Goal: Task Accomplishment & Management: Complete application form

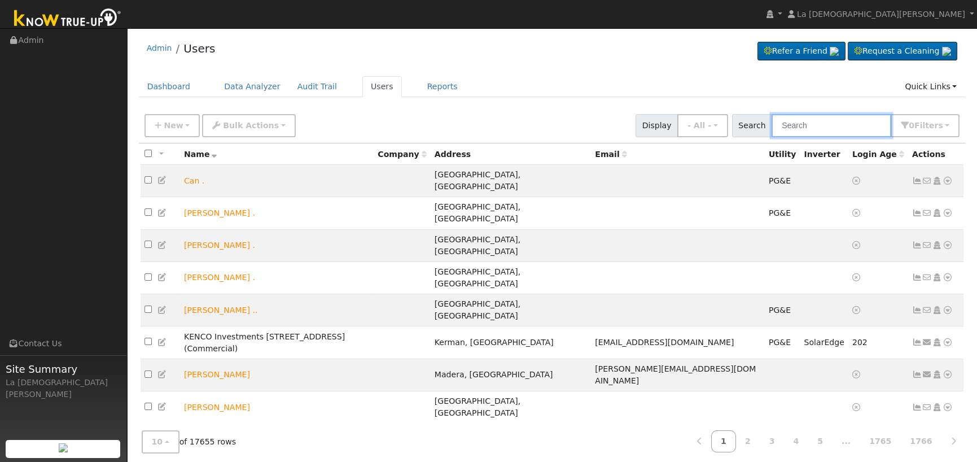
click at [806, 126] on input "text" at bounding box center [832, 125] width 120 height 23
paste input "[PERSON_NAME]"
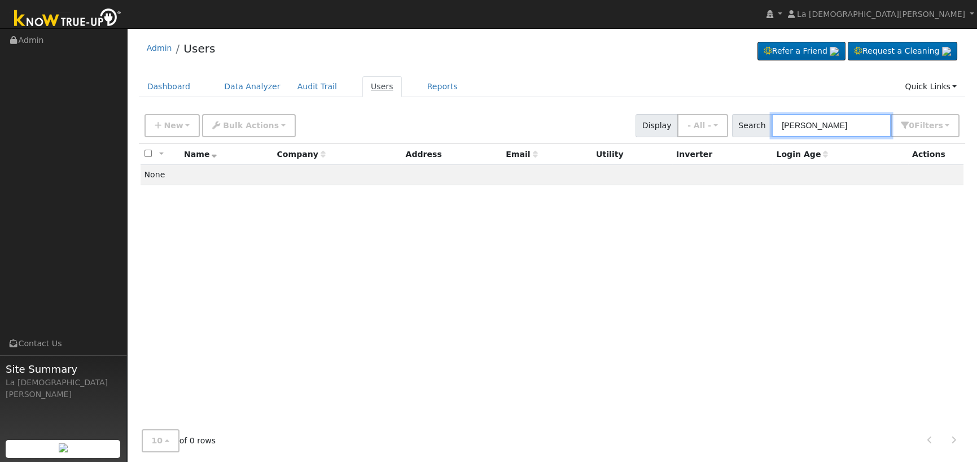
type input "[PERSON_NAME]"
click at [368, 88] on link "Users" at bounding box center [382, 86] width 40 height 21
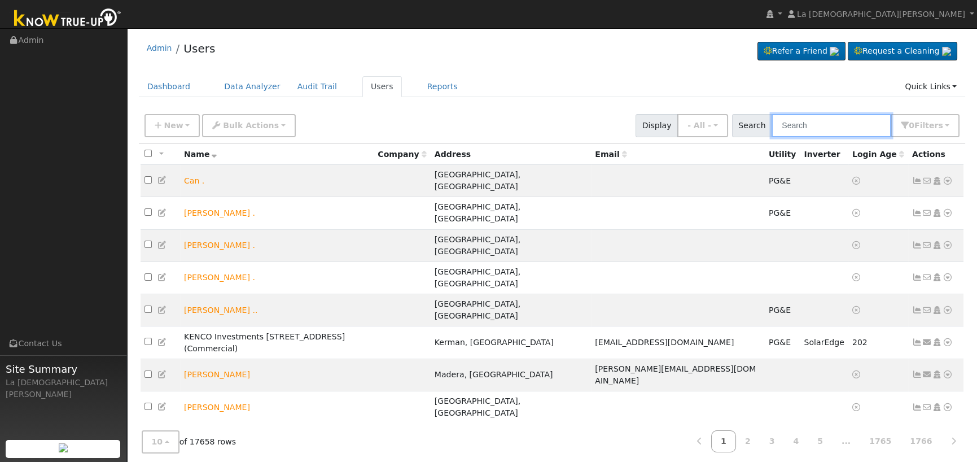
click at [813, 123] on input "text" at bounding box center [832, 125] width 120 height 23
paste input "[PERSON_NAME]"
type input "[PERSON_NAME]"
paste input "[PERSON_NAME]"
type input "[PERSON_NAME]"
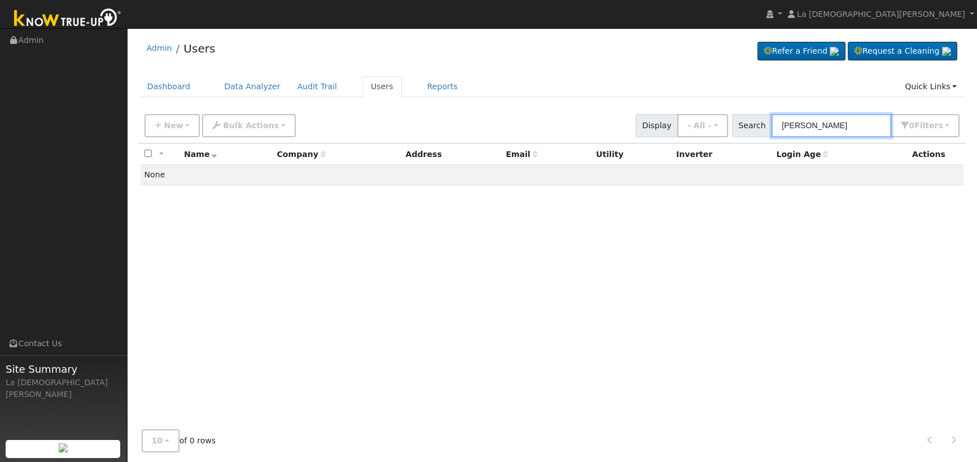
drag, startPoint x: 855, startPoint y: 122, endPoint x: 657, endPoint y: 122, distance: 198.7
click at [657, 122] on div "New Add User Quick Add Quick Connect Quick Convert Lead Bulk Actions Send Email…" at bounding box center [552, 123] width 820 height 27
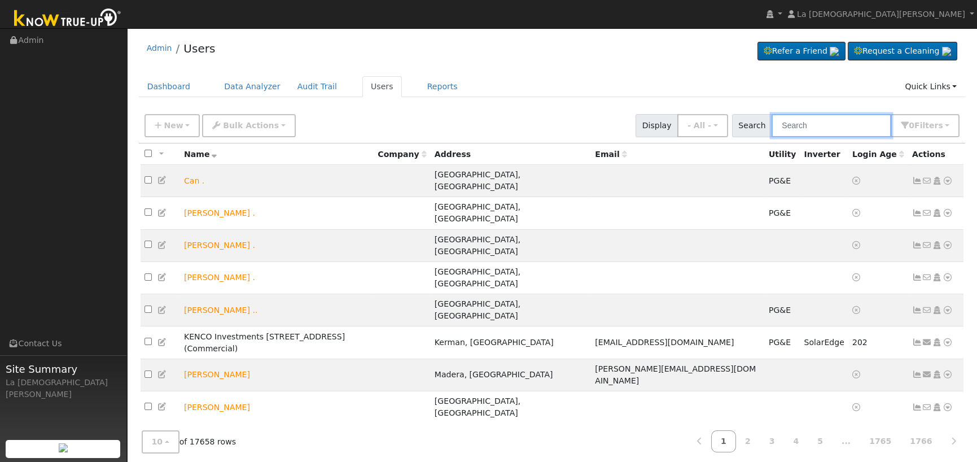
click at [819, 120] on input "text" at bounding box center [832, 125] width 120 height 23
paste input "[PERSON_NAME]"
type input "[PERSON_NAME]"
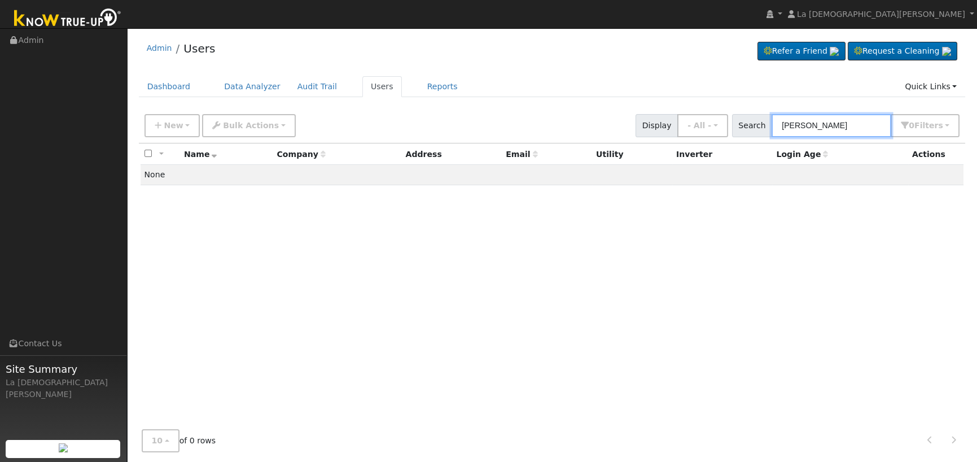
drag, startPoint x: 864, startPoint y: 121, endPoint x: 614, endPoint y: 117, distance: 250.7
click at [614, 117] on div "New Add User Quick Add Quick Connect Quick Convert Lead Bulk Actions Send Email…" at bounding box center [552, 123] width 820 height 27
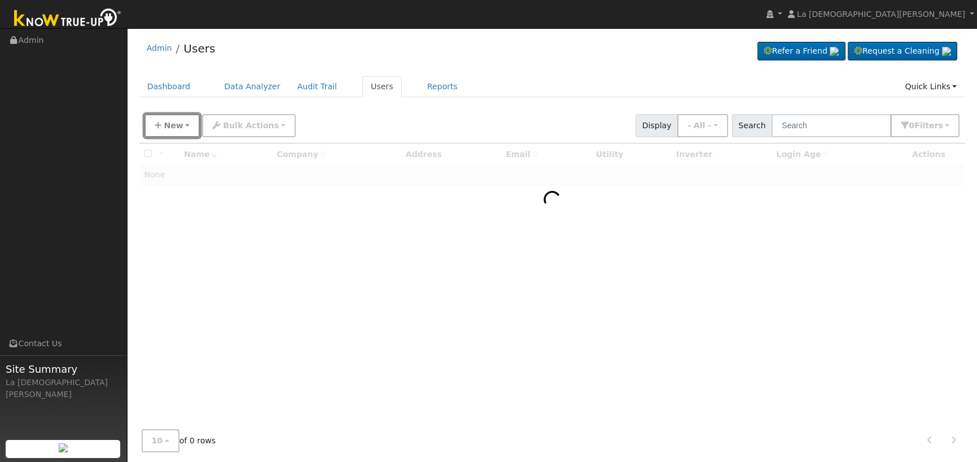
click at [173, 129] on span "New" at bounding box center [173, 125] width 19 height 9
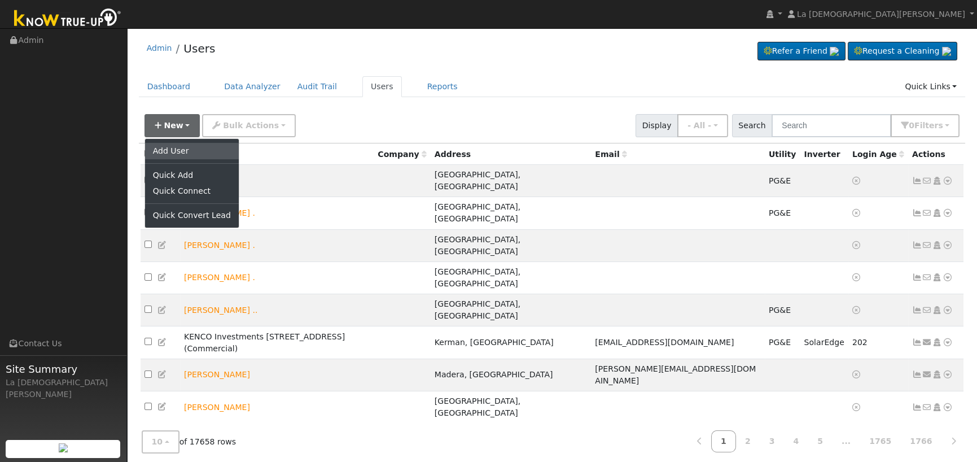
click at [189, 150] on link "Add User" at bounding box center [192, 151] width 94 height 16
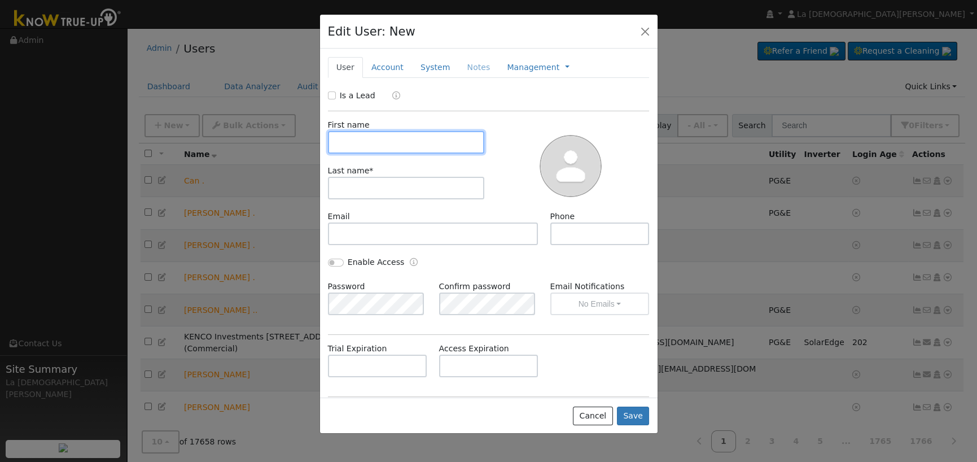
paste input "[PERSON_NAME]"
type input "[PERSON_NAME]"
click at [333, 97] on input "Is a Lead" at bounding box center [332, 95] width 8 height 8
checkbox input "true"
click at [387, 137] on input "[PERSON_NAME]" at bounding box center [406, 142] width 157 height 23
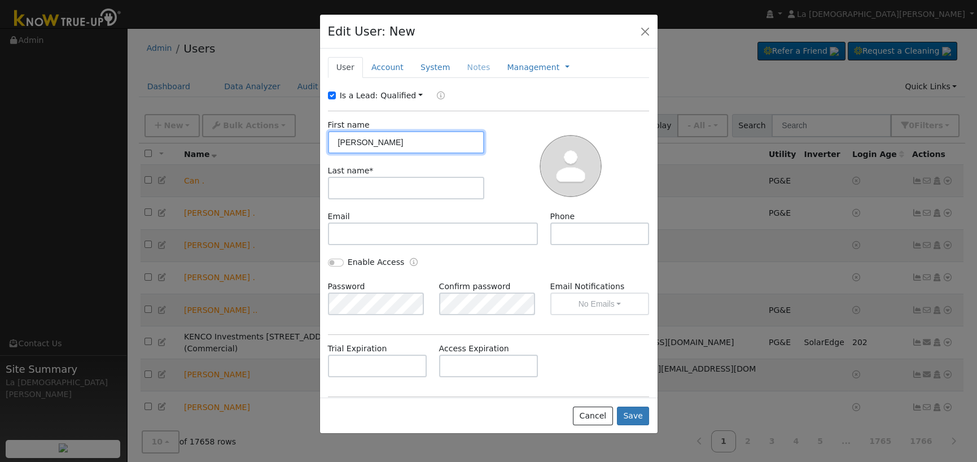
click at [387, 137] on input "[PERSON_NAME]" at bounding box center [406, 142] width 157 height 23
type input "[PERSON_NAME]"
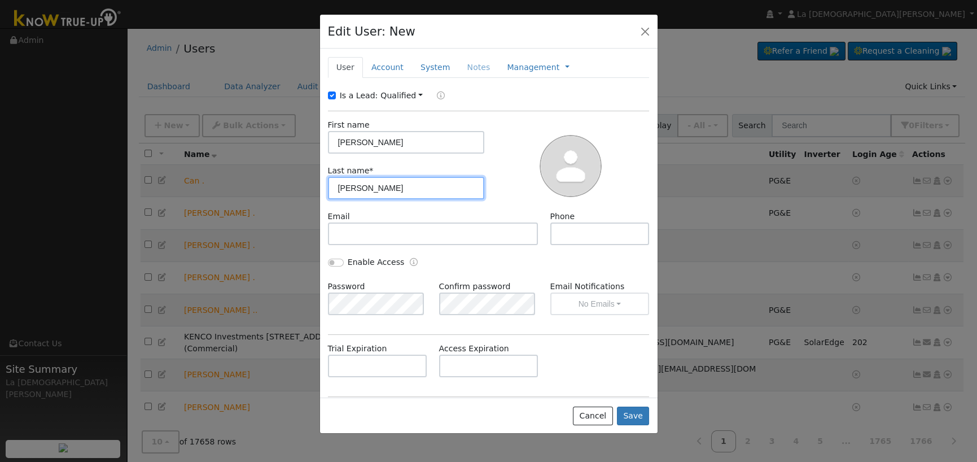
type input "[PERSON_NAME]"
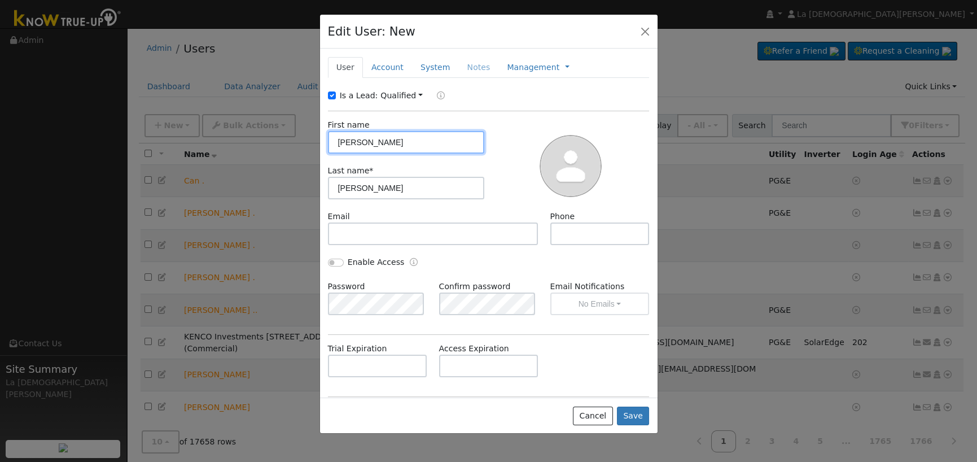
click at [382, 145] on input "[PERSON_NAME]" at bounding box center [406, 142] width 157 height 23
type input "[PERSON_NAME]"
click at [642, 26] on button "button" at bounding box center [645, 31] width 16 height 16
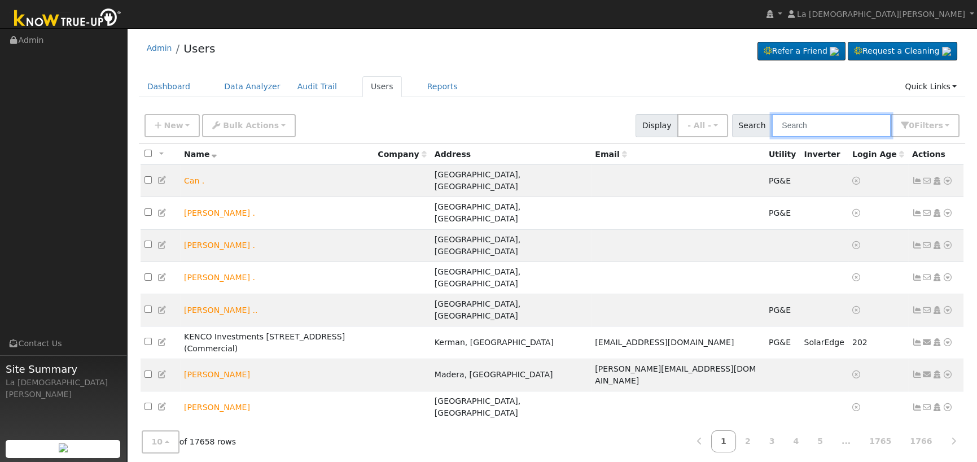
paste input "[EMAIL_ADDRESS][DOMAIN_NAME]"
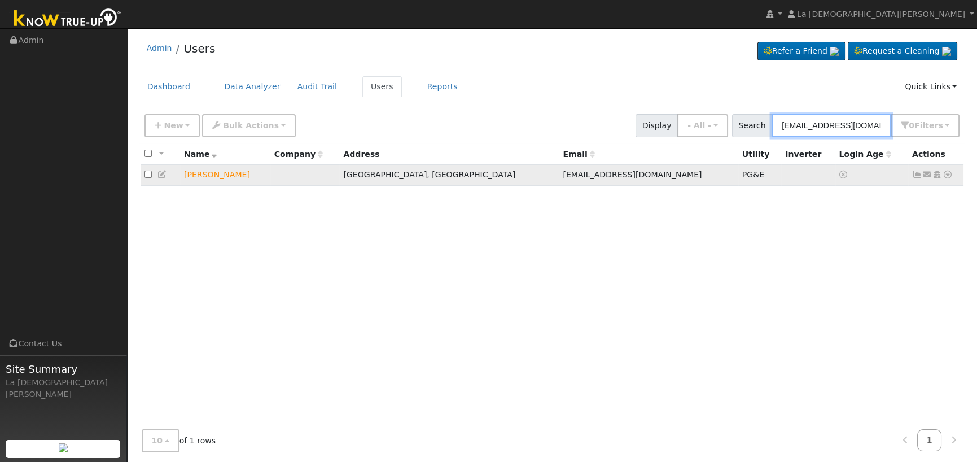
type input "[EMAIL_ADDRESS][DOMAIN_NAME]"
click at [937, 177] on icon at bounding box center [937, 175] width 10 height 8
